Goal: Information Seeking & Learning: Learn about a topic

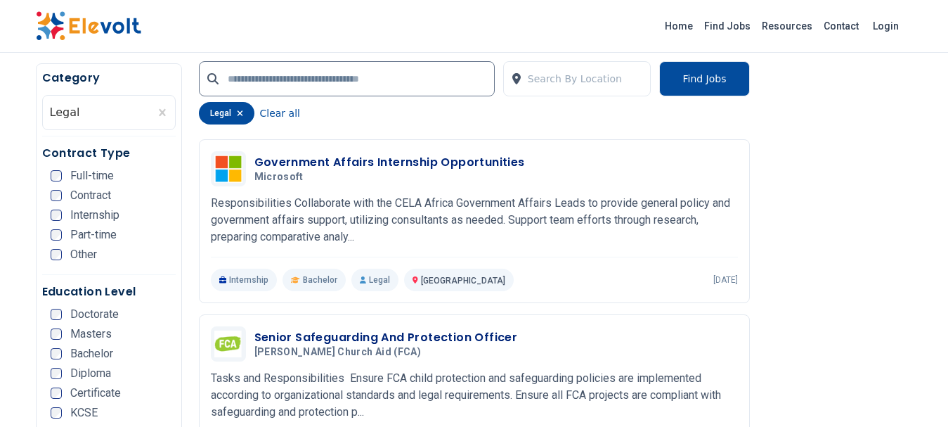
scroll to position [758, 0]
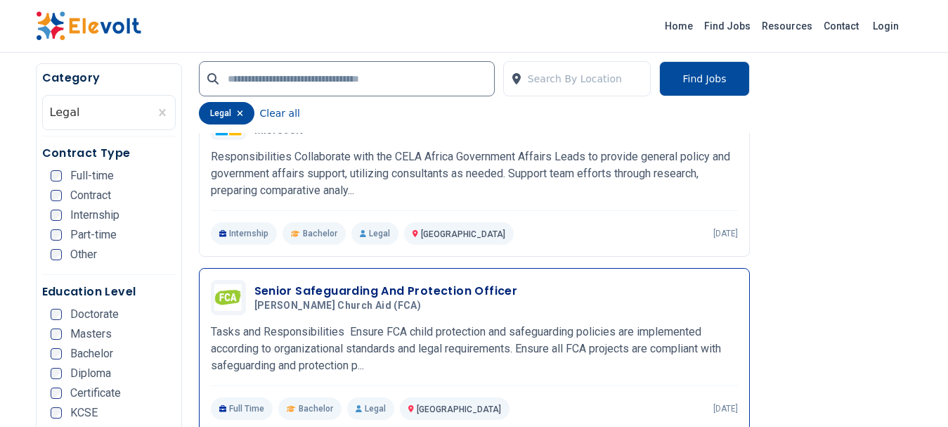
click at [399, 288] on h3 "Senior Safeguarding And Protection Officer" at bounding box center [386, 291] width 264 height 17
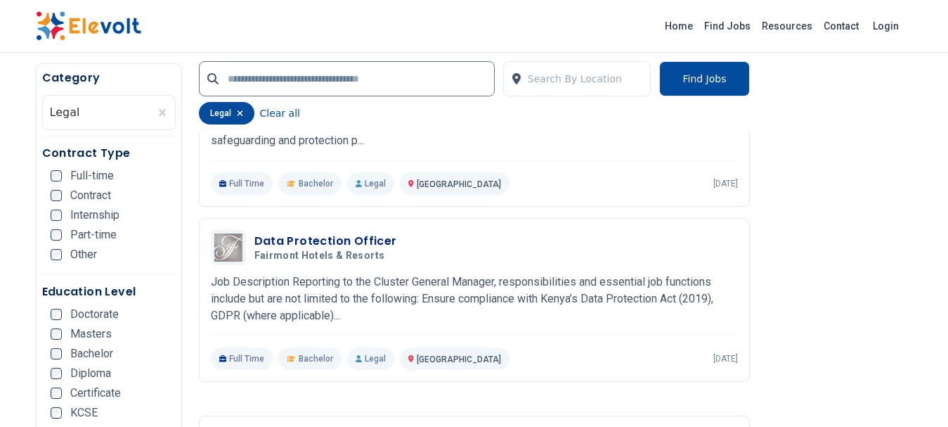
scroll to position [1011, 0]
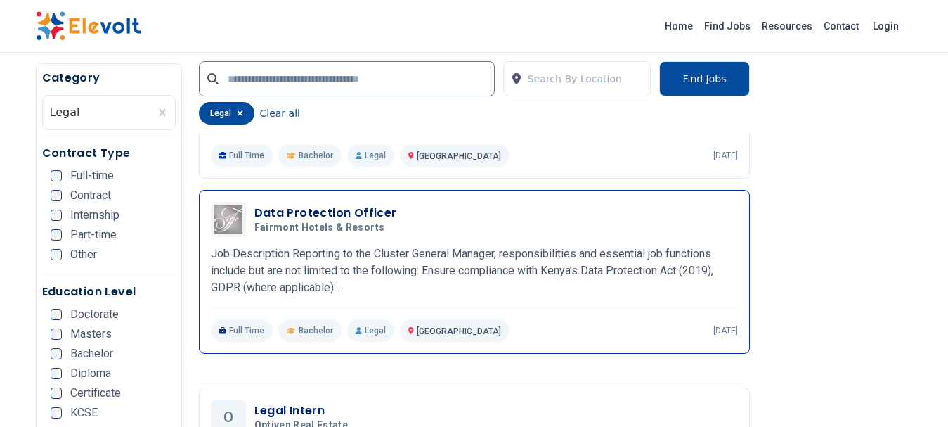
click at [300, 210] on h3 "Data Protection Officer" at bounding box center [325, 213] width 143 height 17
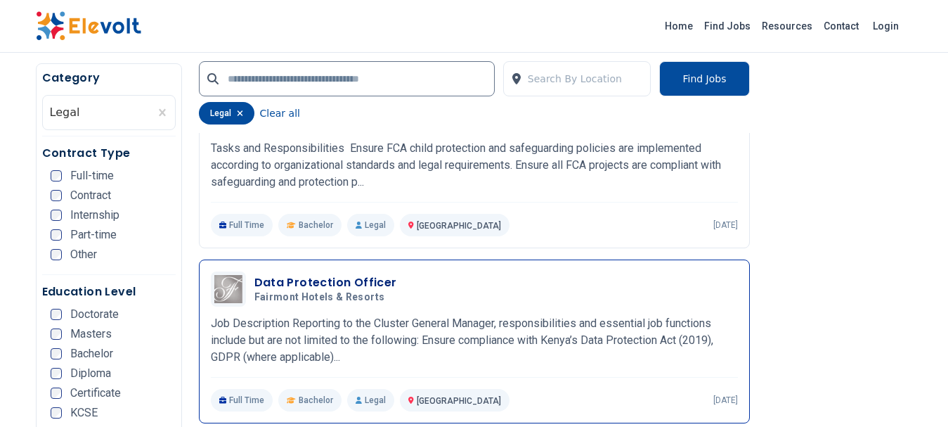
scroll to position [725, 0]
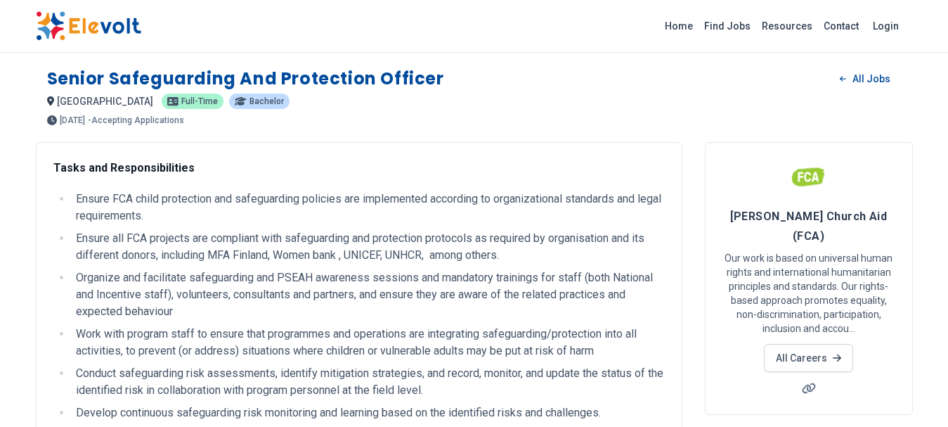
click at [1, 48] on div "Home Find Jobs Resources Contact Login" at bounding box center [474, 26] width 948 height 53
